Goal: Information Seeking & Learning: Learn about a topic

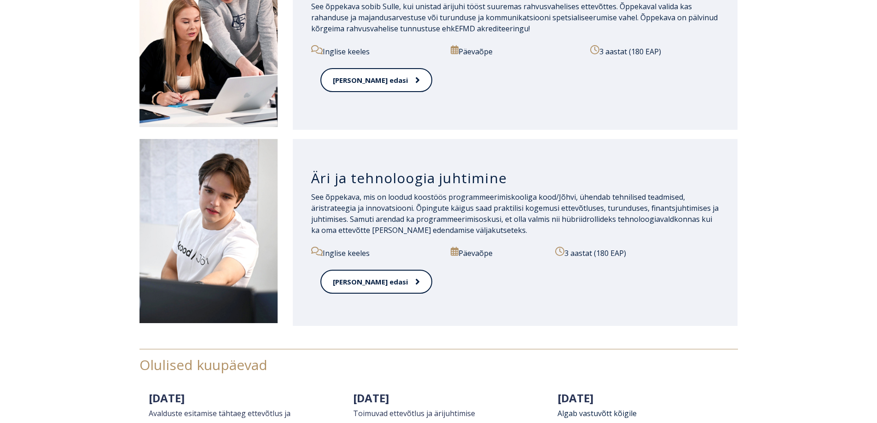
scroll to position [1151, 0]
click at [325, 288] on link "[PERSON_NAME] edasi" at bounding box center [375, 282] width 111 height 25
click at [375, 77] on link "[PERSON_NAME] edasi" at bounding box center [375, 80] width 111 height 25
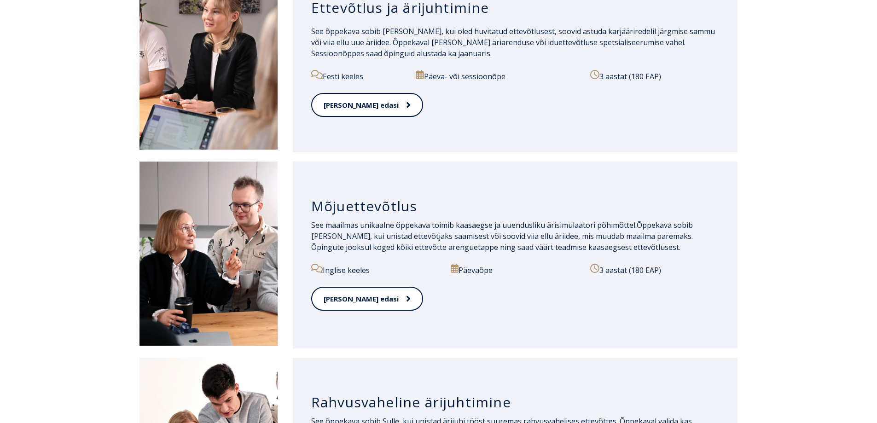
scroll to position [691, 0]
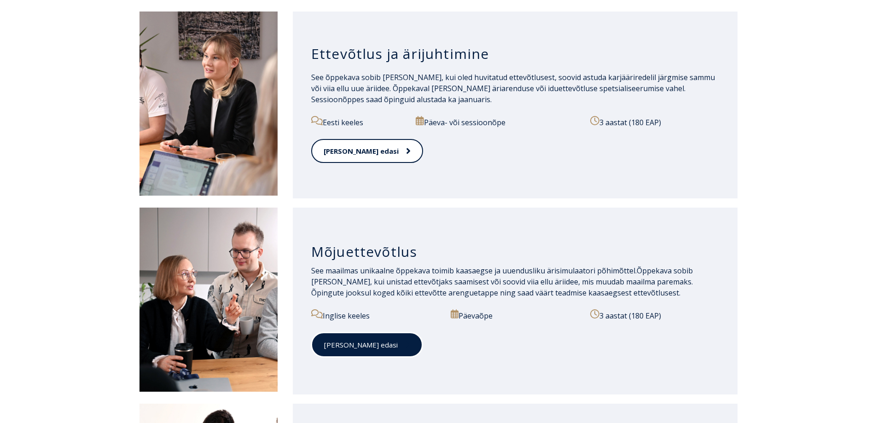
click at [353, 350] on link "[PERSON_NAME] edasi" at bounding box center [366, 344] width 111 height 25
